Goal: Transaction & Acquisition: Book appointment/travel/reservation

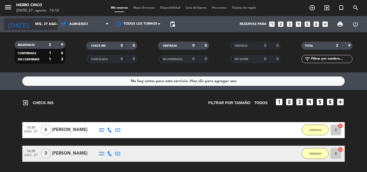
click at [49, 26] on input "mié. 27 ago." at bounding box center [55, 24] width 45 height 9
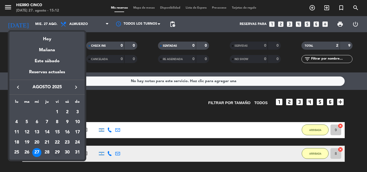
click at [58, 154] on div "29" at bounding box center [57, 152] width 9 height 9
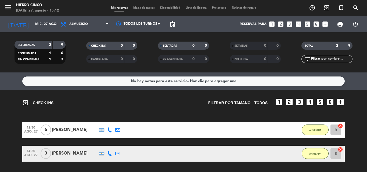
type input "vie. 29 ago."
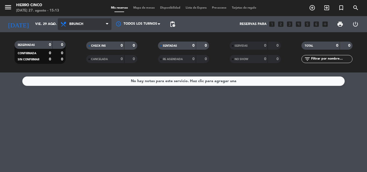
click at [78, 27] on span "Brunch" at bounding box center [85, 24] width 54 height 12
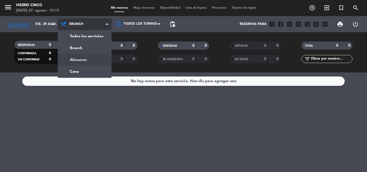
click at [84, 64] on div "menu Hierro Cinco [DATE] 27. agosto - 15:13 Mis reservas Mapa de mesas Disponib…" at bounding box center [183, 36] width 367 height 73
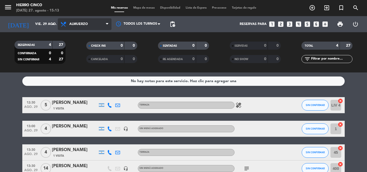
click at [88, 18] on span "Almuerzo" at bounding box center [85, 24] width 54 height 12
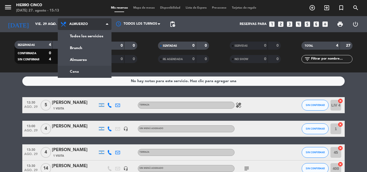
click at [86, 75] on ng-component "menu Hierro Cinco [DATE] 27. agosto - 15:13 Mis reservas Mapa de mesas Disponib…" at bounding box center [183, 86] width 367 height 172
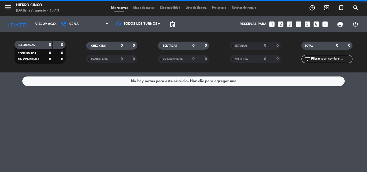
click at [147, 9] on span "Mapa de mesas" at bounding box center [144, 7] width 27 height 3
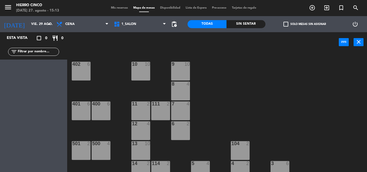
click at [193, 97] on div "402 6 9 10 10 10 8 4 401 6 400 6 7 4 11 2 111 2 6 2 12 4 13 10 500 4 501 2 104 …" at bounding box center [219, 112] width 296 height 120
click at [186, 93] on div "8 4" at bounding box center [180, 91] width 19 height 19
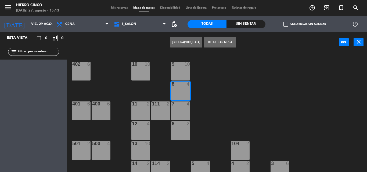
click at [192, 41] on button "[GEOGRAPHIC_DATA]" at bounding box center [186, 42] width 32 height 11
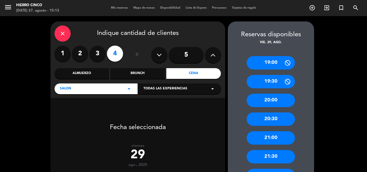
click at [287, 120] on div "20:30" at bounding box center [271, 119] width 48 height 13
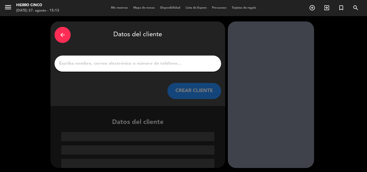
click at [191, 63] on input "1" at bounding box center [138, 64] width 159 height 8
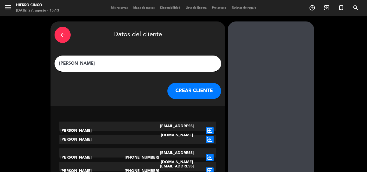
type input "[PERSON_NAME]"
click at [210, 154] on icon "exit_to_app" at bounding box center [210, 157] width 8 height 7
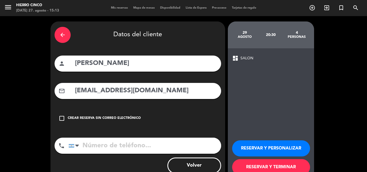
type input "[PHONE_NUMBER]"
click at [124, 113] on div "check_box_outline_blank Crear reserva sin correo electrónico" at bounding box center [138, 118] width 167 height 16
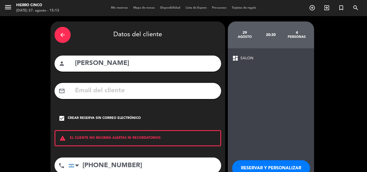
click at [285, 167] on button "RESERVAR Y PERSONALIZAR" at bounding box center [271, 168] width 78 height 16
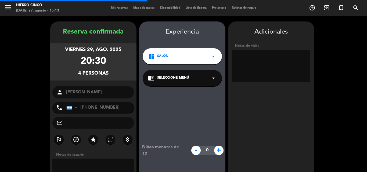
scroll to position [22, 0]
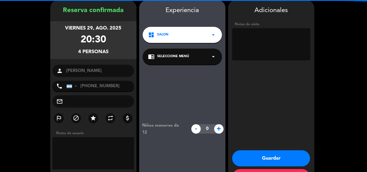
click at [273, 38] on textarea at bounding box center [271, 44] width 78 height 32
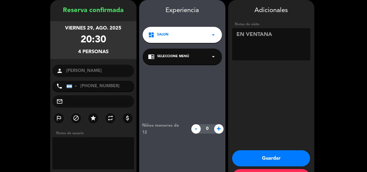
type textarea "EN VENTANA"
click at [282, 160] on button "Guardar" at bounding box center [271, 159] width 78 height 16
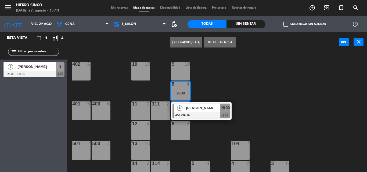
click at [292, 76] on div "402 6 9 10 10 10 8 4 20:30 4 [PERSON_NAME] ASIGNADA 20:30 chat 401 6 400 6 7 4 …" at bounding box center [219, 112] width 296 height 120
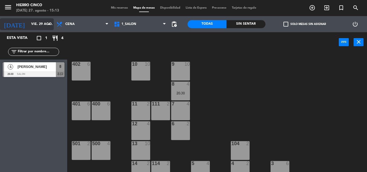
click at [38, 24] on input "vie. 29 ago." at bounding box center [50, 24] width 45 height 9
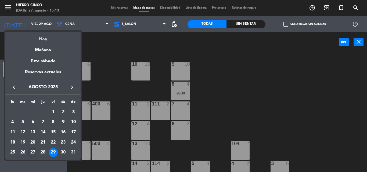
click at [40, 37] on div "Hoy" at bounding box center [42, 37] width 75 height 11
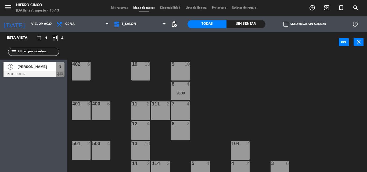
type input "mié. 27 ago."
